Goal: Task Accomplishment & Management: Use online tool/utility

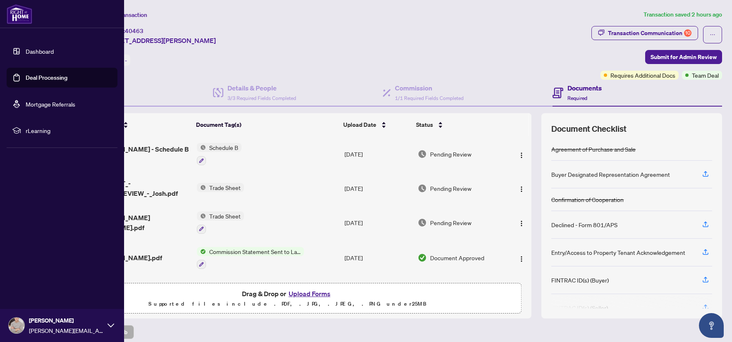
click at [45, 53] on link "Dashboard" at bounding box center [40, 51] width 28 height 7
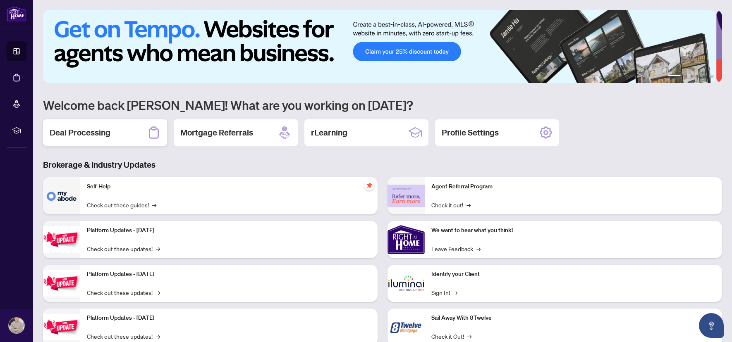
click at [108, 128] on h2 "Deal Processing" at bounding box center [80, 133] width 61 height 12
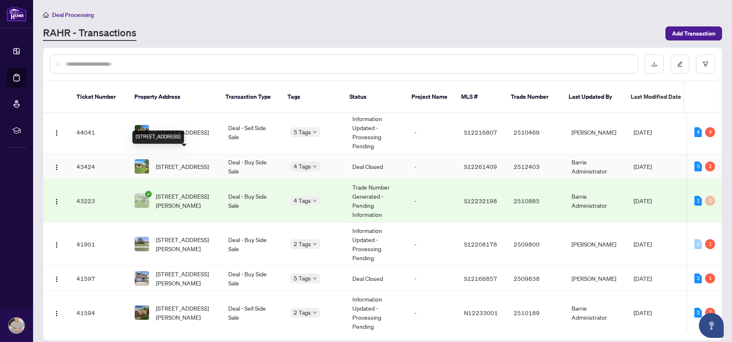
scroll to position [476, 0]
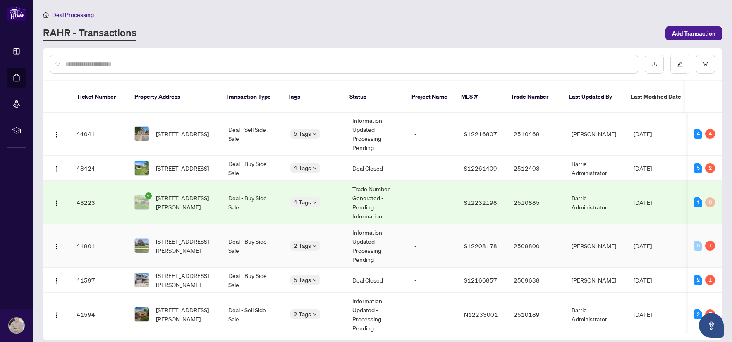
click at [213, 234] on td "[STREET_ADDRESS][PERSON_NAME]" at bounding box center [175, 246] width 94 height 43
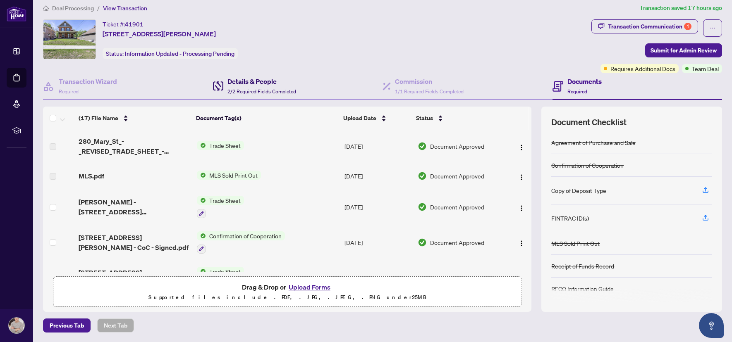
click at [271, 84] on h4 "Details & People" at bounding box center [261, 82] width 69 height 10
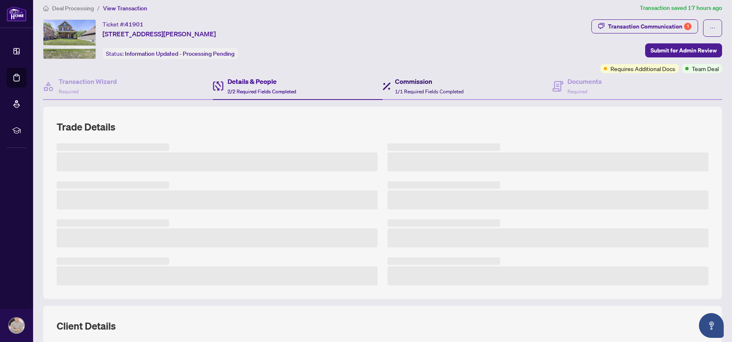
click at [406, 82] on h4 "Commission" at bounding box center [429, 82] width 69 height 10
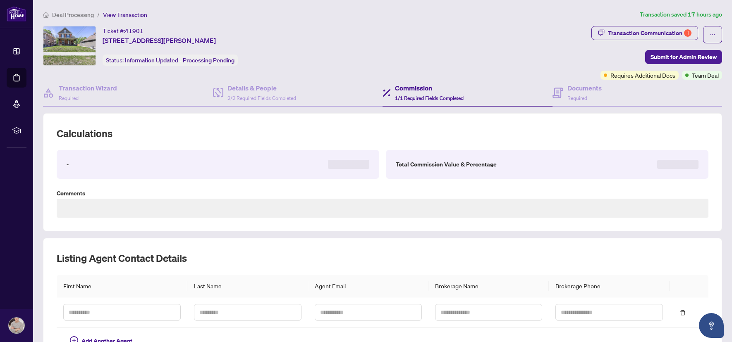
type textarea "**********"
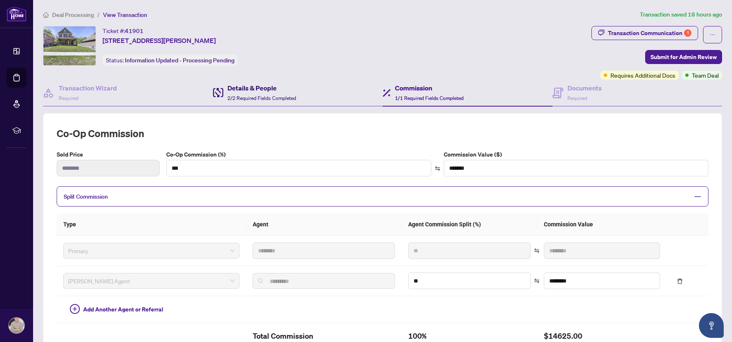
click at [294, 88] on h4 "Details & People" at bounding box center [261, 88] width 69 height 10
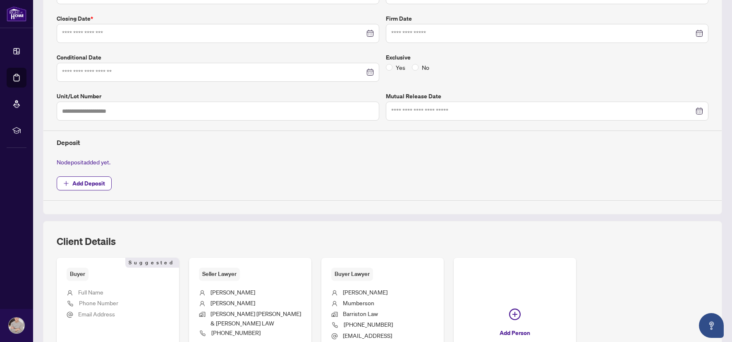
type input "**********"
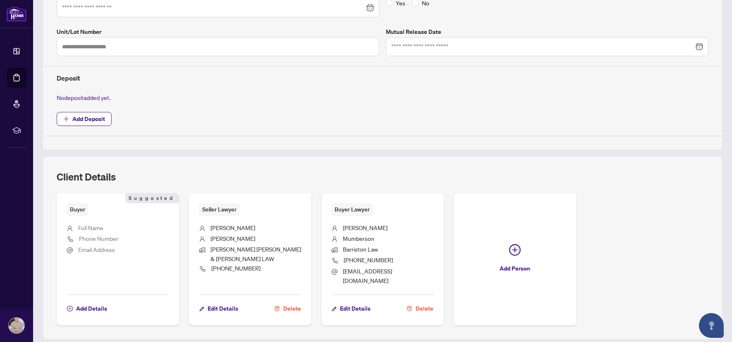
scroll to position [258, 0]
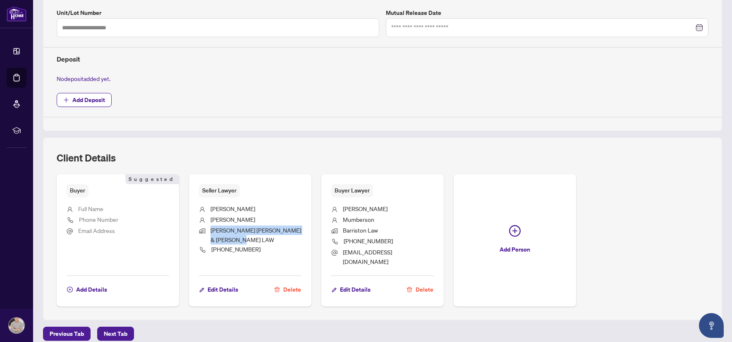
drag, startPoint x: 254, startPoint y: 239, endPoint x: 210, endPoint y: 230, distance: 45.4
click at [211, 230] on span "[PERSON_NAME] [PERSON_NAME] & [PERSON_NAME] LAW" at bounding box center [256, 235] width 91 height 19
copy span "[PERSON_NAME] [PERSON_NAME] & [PERSON_NAME] LAW"
drag, startPoint x: 340, startPoint y: 209, endPoint x: 378, endPoint y: 233, distance: 44.4
click at [378, 233] on ul "[PERSON_NAME] Barriston Law [PHONE_NUMBER] [EMAIL_ADDRESS][DOMAIN_NAME]" at bounding box center [382, 234] width 103 height 73
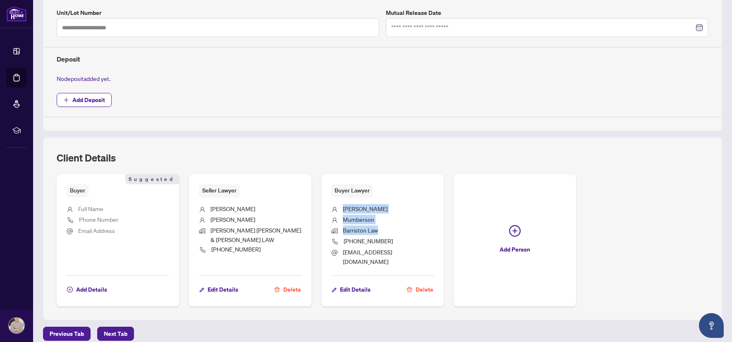
copy ul "[PERSON_NAME] Barriston Law"
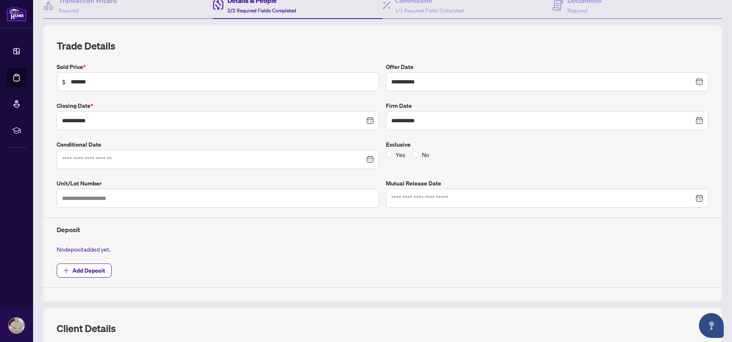
scroll to position [0, 0]
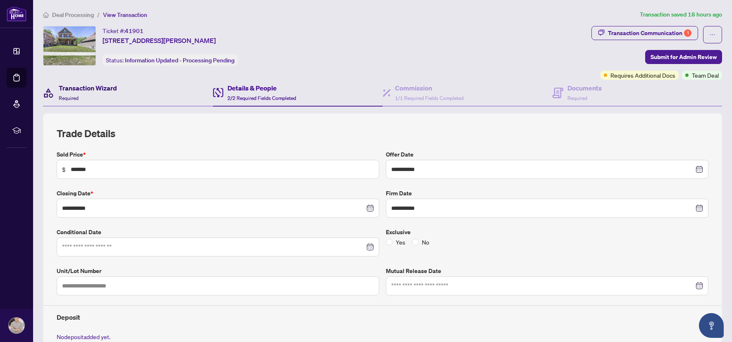
click at [112, 93] on div "Transaction Wizard Required" at bounding box center [88, 92] width 58 height 19
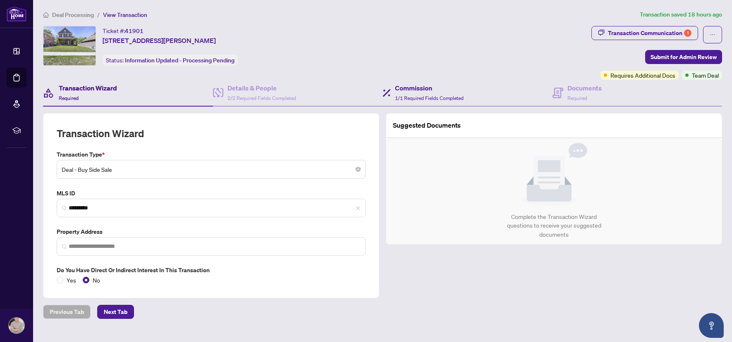
type input "**********"
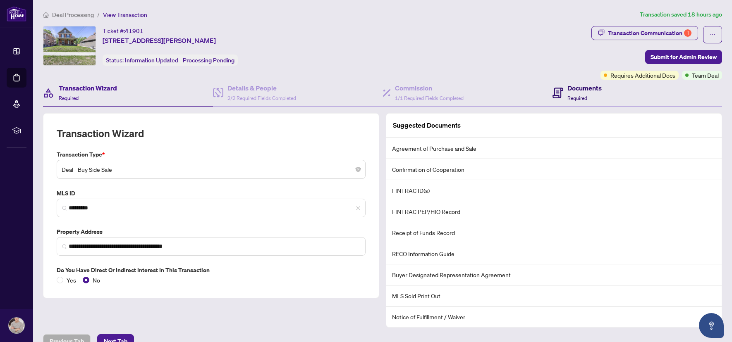
click at [553, 88] on icon at bounding box center [558, 93] width 11 height 11
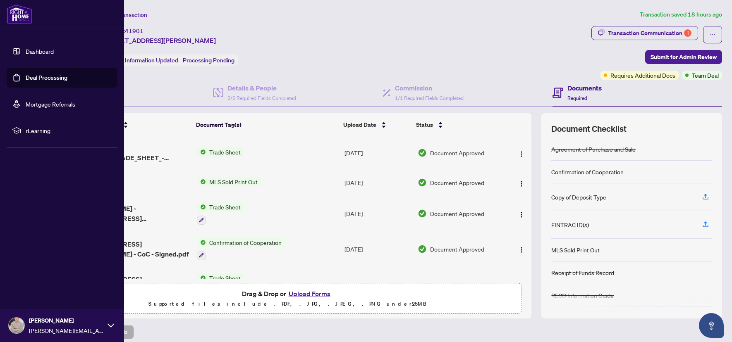
click at [34, 49] on link "Dashboard" at bounding box center [40, 51] width 28 height 7
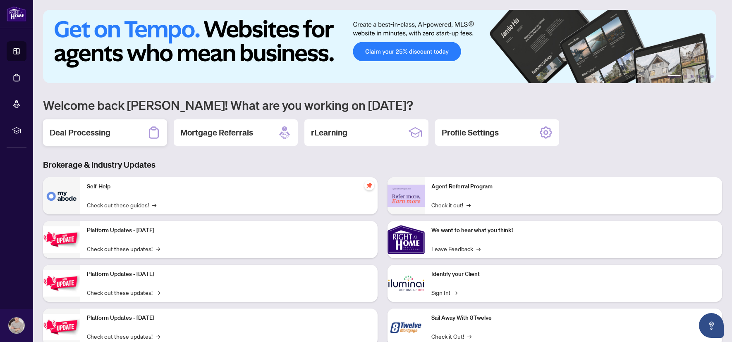
click at [98, 133] on h2 "Deal Processing" at bounding box center [80, 133] width 61 height 12
